Goal: Task Accomplishment & Management: Use online tool/utility

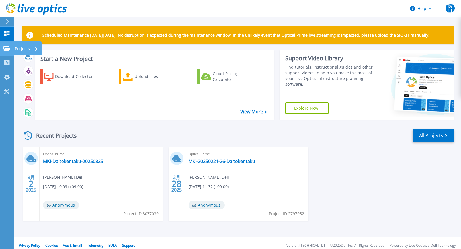
click at [9, 49] on icon at bounding box center [6, 48] width 7 height 5
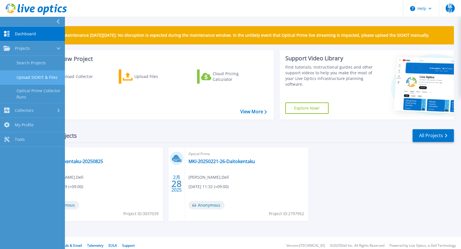
click at [33, 79] on link "Upload SIOKIT & Files" at bounding box center [32, 77] width 65 height 15
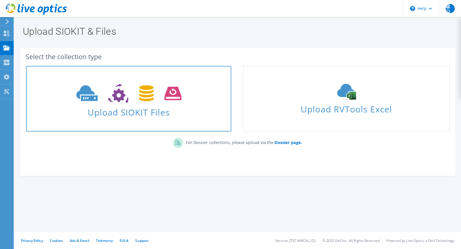
click at [201, 96] on span at bounding box center [128, 93] width 205 height 24
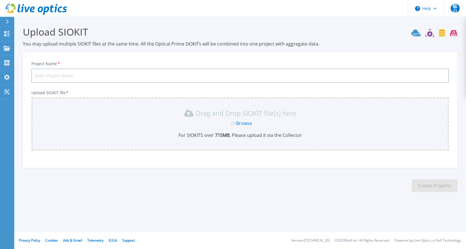
click at [52, 80] on input "Project Name *" at bounding box center [239, 76] width 417 height 14
paste input "th-vc-02liveopticsresult"
type input "th-vc-02liveopticsresult"
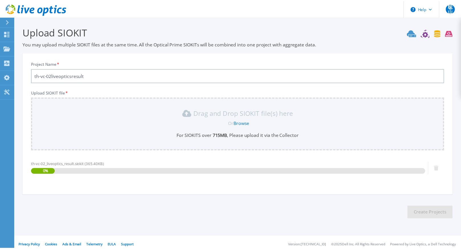
scroll to position [5, 0]
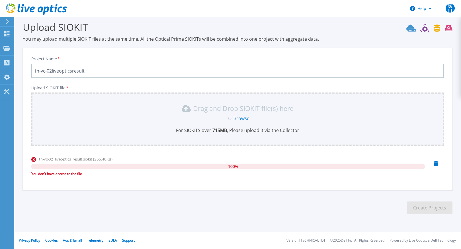
click at [237, 121] on link "Browse" at bounding box center [242, 118] width 16 height 6
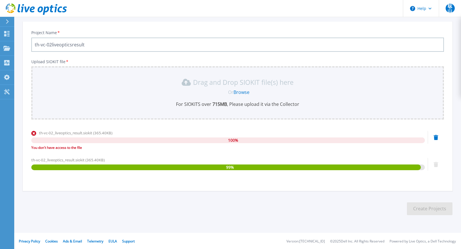
scroll to position [32, 0]
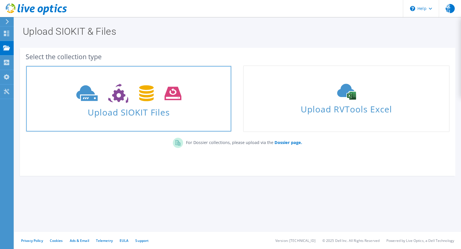
click at [166, 115] on span "Upload SIOKIT Files" at bounding box center [128, 111] width 205 height 12
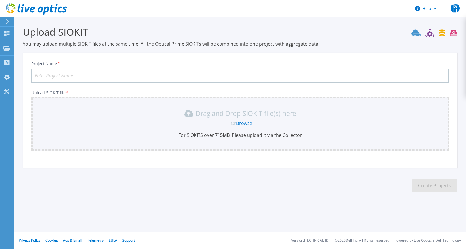
click at [245, 124] on link "Browse" at bounding box center [244, 123] width 16 height 6
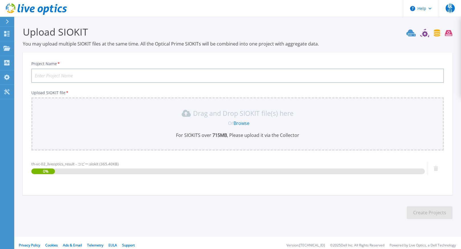
scroll to position [5, 0]
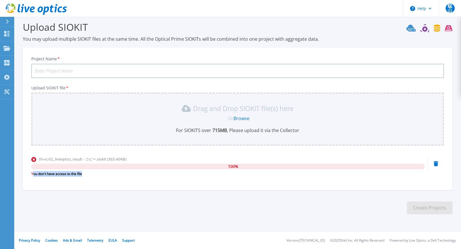
drag, startPoint x: 32, startPoint y: 174, endPoint x: 82, endPoint y: 175, distance: 49.3
click at [82, 175] on div "You don't have access to the file" at bounding box center [228, 174] width 394 height 6
click at [51, 175] on div "You don't have access to the file" at bounding box center [228, 174] width 394 height 6
drag, startPoint x: 31, startPoint y: 174, endPoint x: 82, endPoint y: 176, distance: 51.1
click at [82, 176] on div "Project Name * Upload SIOKIT file * Drag and Drop SIOKIT file(s) here Or Browse…" at bounding box center [238, 121] width 430 height 139
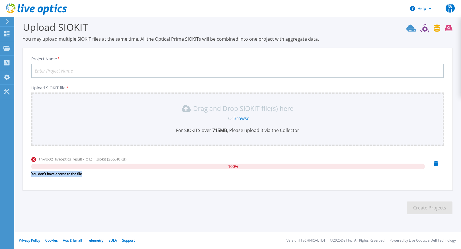
copy div "You don't have access to the file"
click at [46, 70] on input "Project Name *" at bounding box center [237, 71] width 413 height 14
type input "t"
type input "test"
click at [236, 119] on link "Browse" at bounding box center [242, 118] width 16 height 6
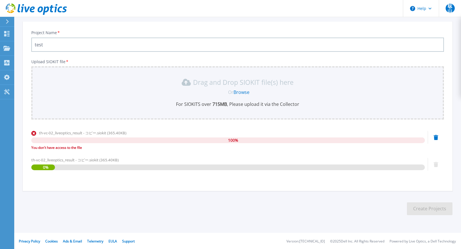
scroll to position [32, 0]
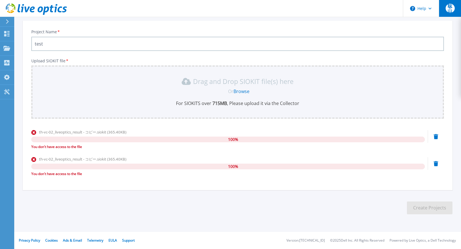
click at [447, 10] on span "聡山" at bounding box center [450, 8] width 9 height 9
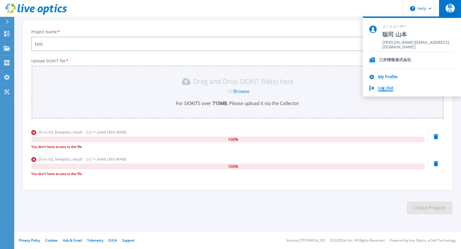
click at [390, 91] on link "Log Out" at bounding box center [385, 88] width 15 height 5
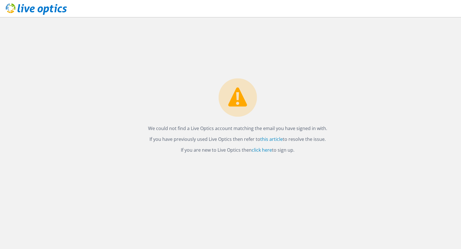
drag, startPoint x: 72, startPoint y: 1, endPoint x: 338, endPoint y: 54, distance: 272.0
click at [349, 58] on div "We could not find a Live Optics account matching the email you have signed in w…" at bounding box center [237, 133] width 447 height 232
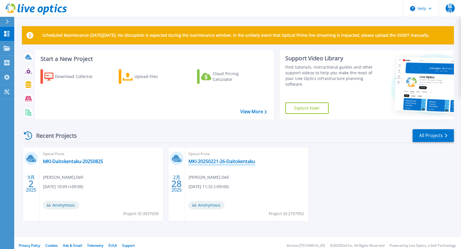
click at [224, 161] on link "MKI-20250221-26-Daitokentaku" at bounding box center [222, 162] width 67 height 6
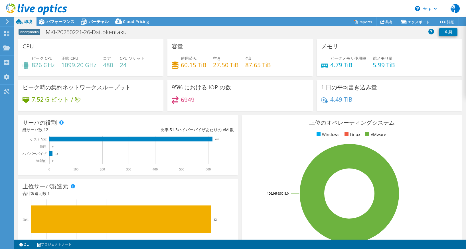
select select "USD"
click at [63, 23] on span "パフォーマンス" at bounding box center [60, 21] width 28 height 5
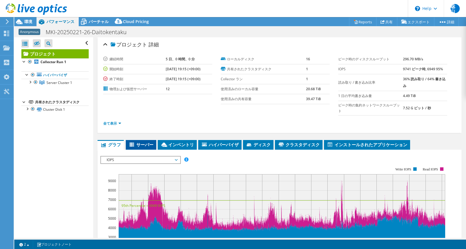
click at [151, 145] on span "サーバー" at bounding box center [141, 145] width 25 height 6
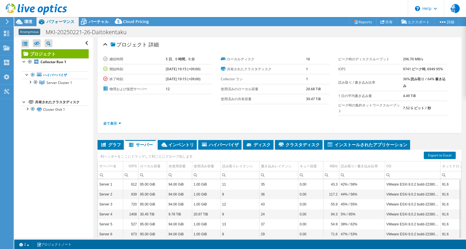
drag, startPoint x: 195, startPoint y: 123, endPoint x: 195, endPoint y: 126, distance: 3.1
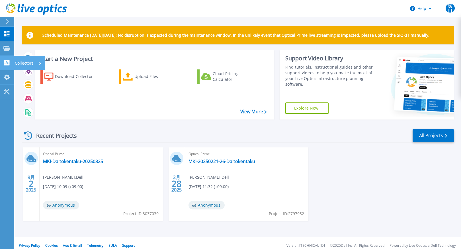
click at [27, 62] on p "Collectors" at bounding box center [24, 63] width 19 height 15
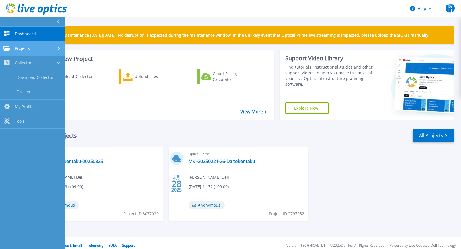
click at [44, 51] on div "Projects" at bounding box center [32, 48] width 58 height 5
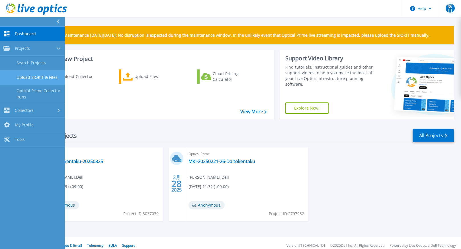
click at [33, 76] on link "Upload SIOKIT & Files" at bounding box center [32, 77] width 65 height 15
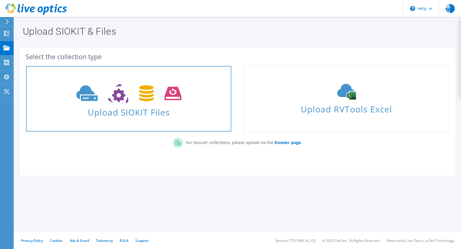
click at [187, 99] on span at bounding box center [128, 93] width 205 height 24
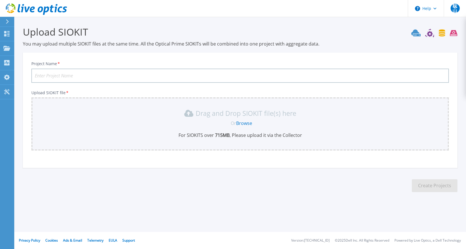
click at [243, 125] on link "Browse" at bounding box center [244, 123] width 16 height 6
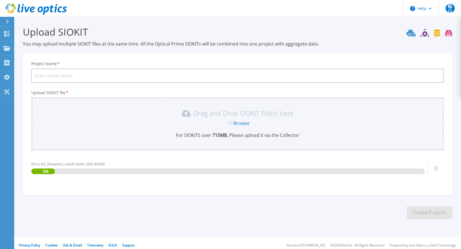
scroll to position [5, 0]
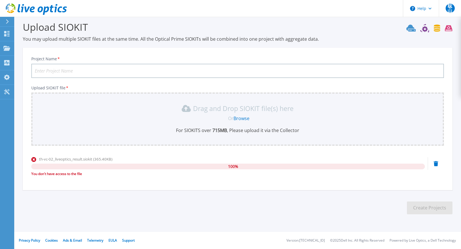
click at [186, 71] on input "Project Name *" at bounding box center [237, 71] width 413 height 14
type input "test001"
click at [236, 118] on link "Browse" at bounding box center [242, 118] width 16 height 6
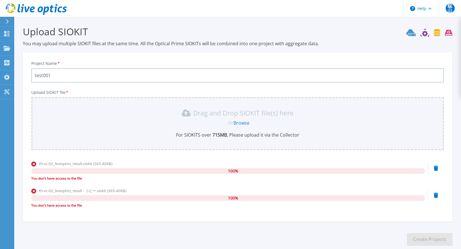
scroll to position [0, 0]
